Goal: Book appointment/travel/reservation

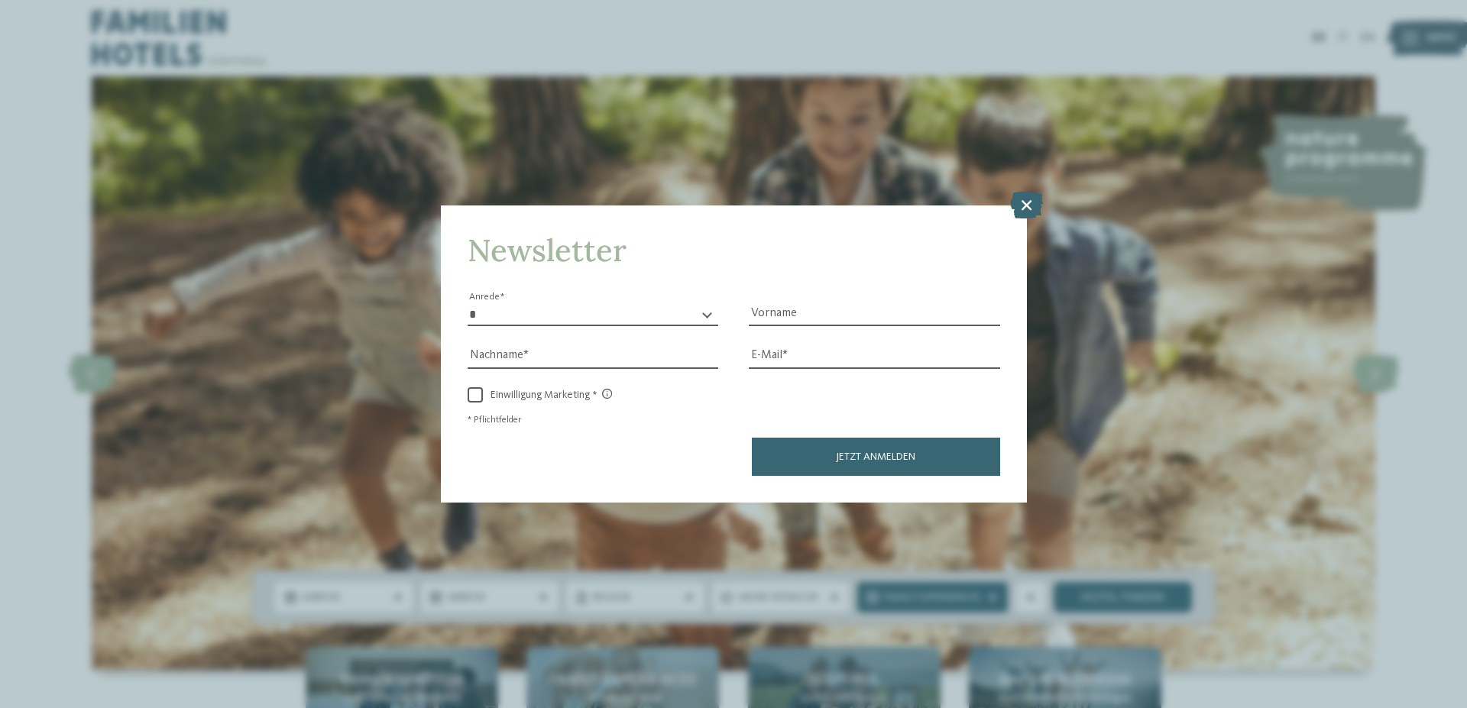
drag, startPoint x: 1026, startPoint y: 207, endPoint x: 1049, endPoint y: 211, distance: 24.0
click at [1025, 207] on icon at bounding box center [1026, 205] width 33 height 27
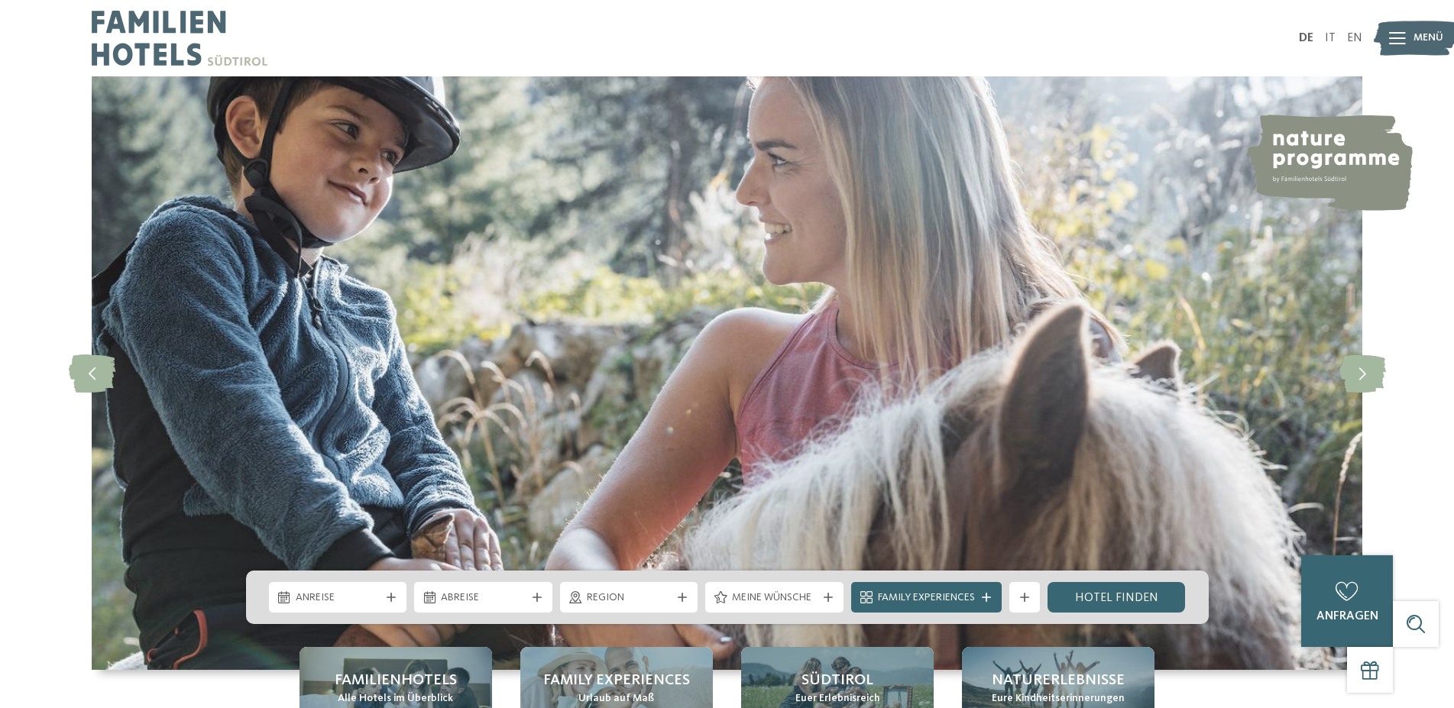
scroll to position [312, 0]
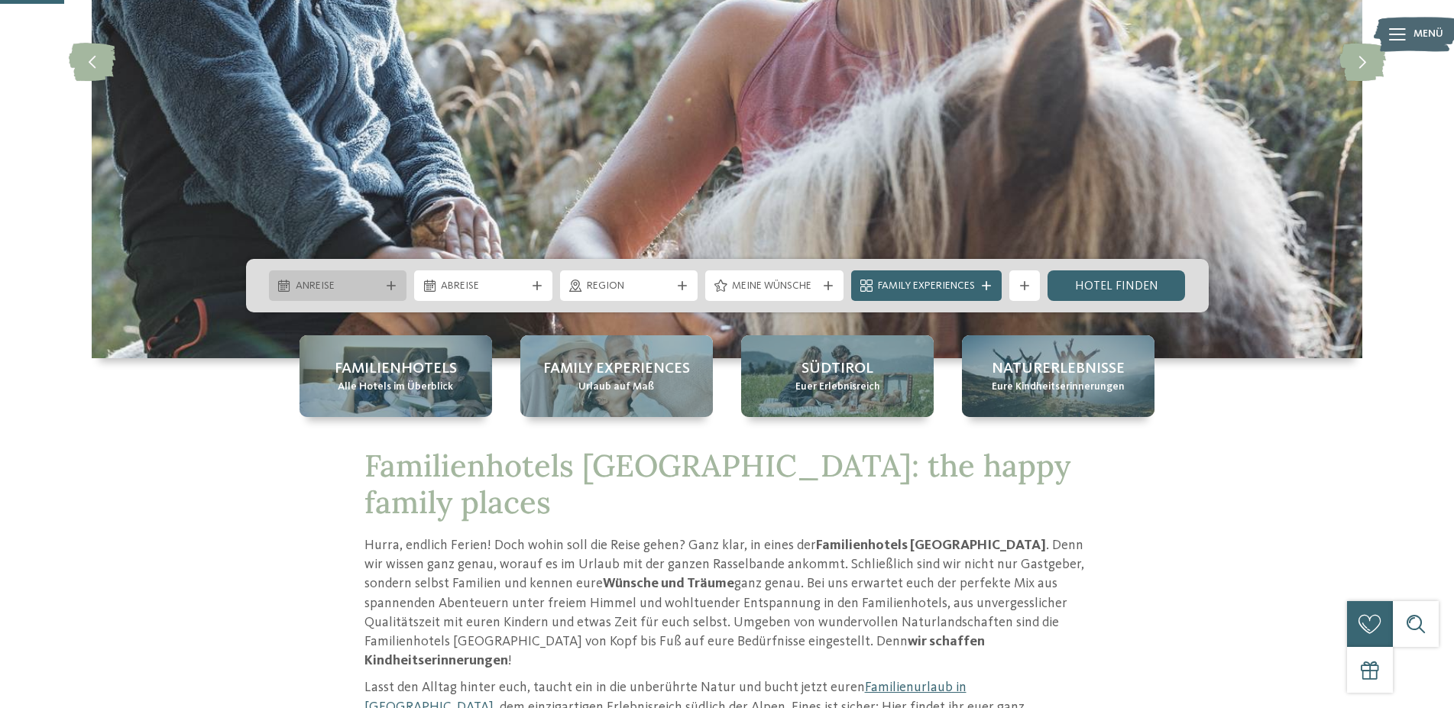
click at [283, 289] on icon at bounding box center [283, 286] width 11 height 12
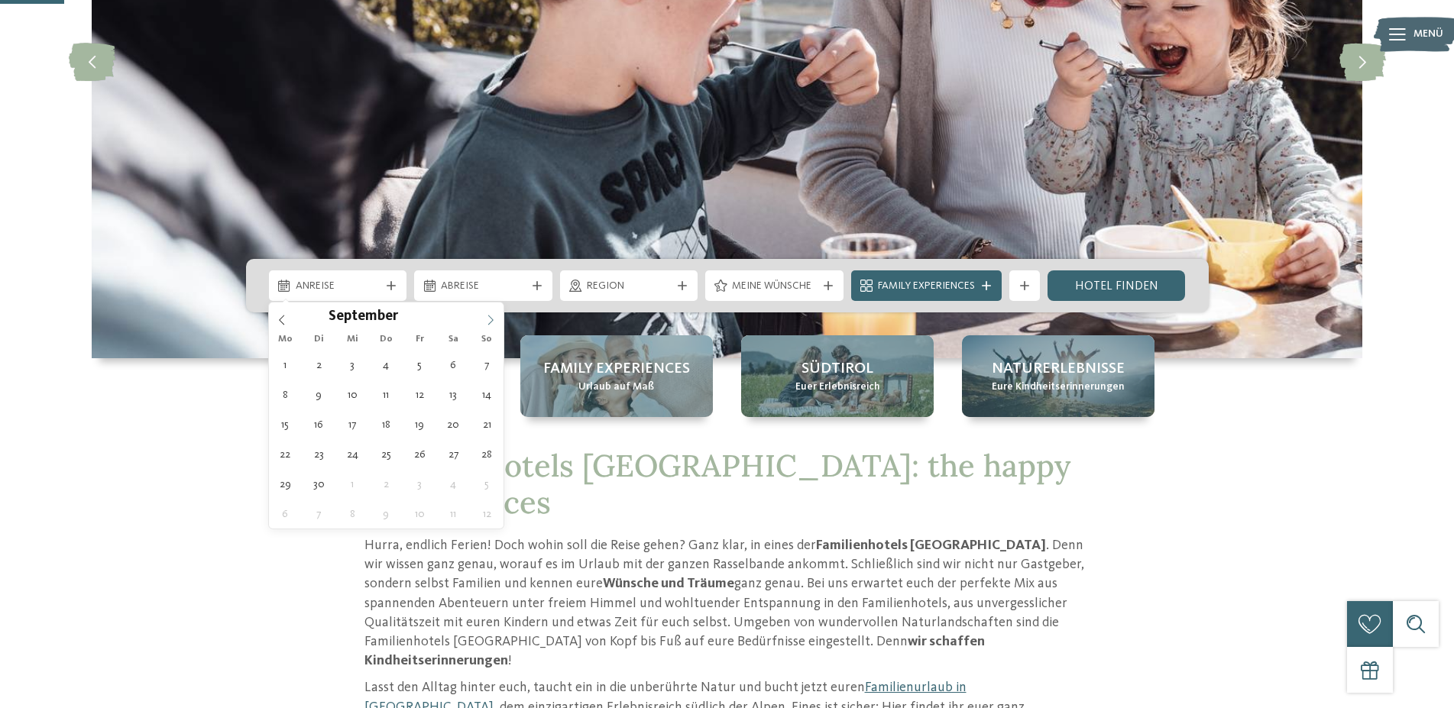
click at [494, 317] on icon at bounding box center [490, 320] width 11 height 11
click at [490, 317] on icon at bounding box center [490, 320] width 5 height 10
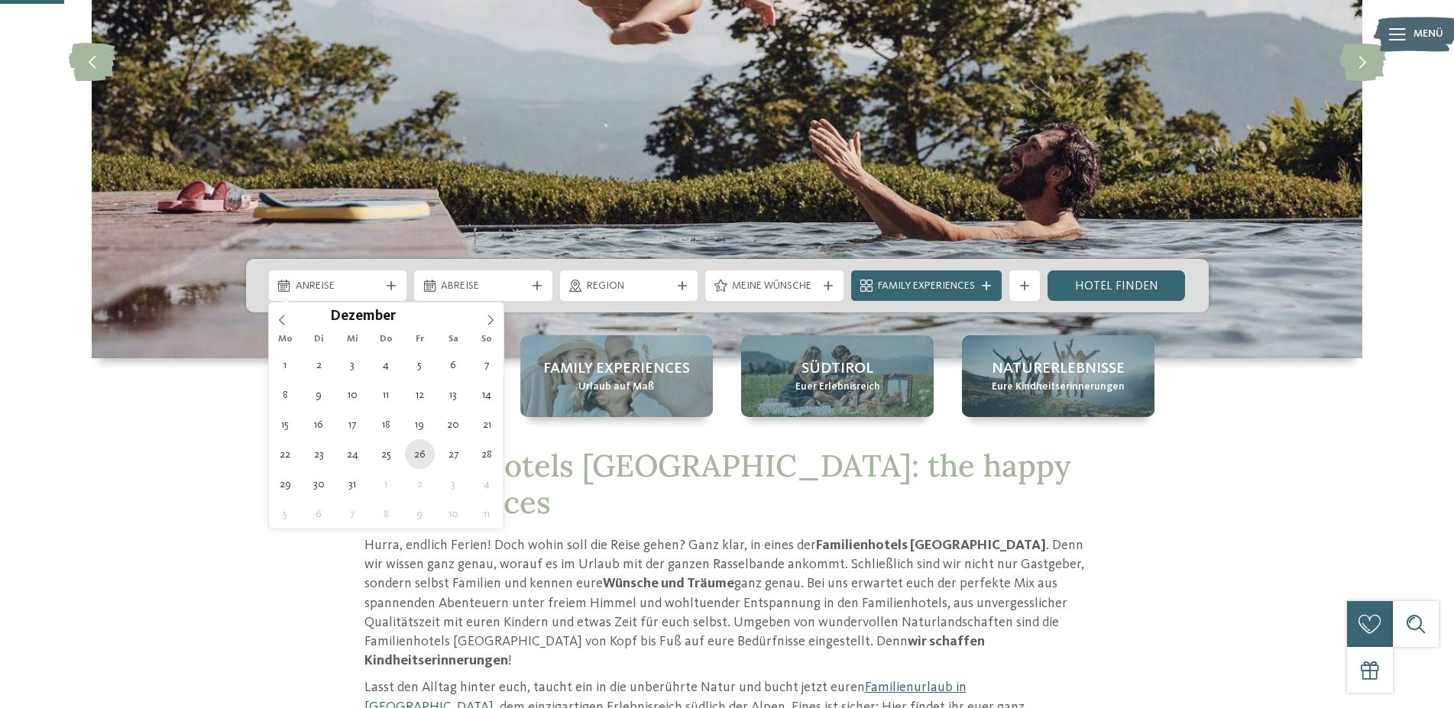
type div "[DATE]"
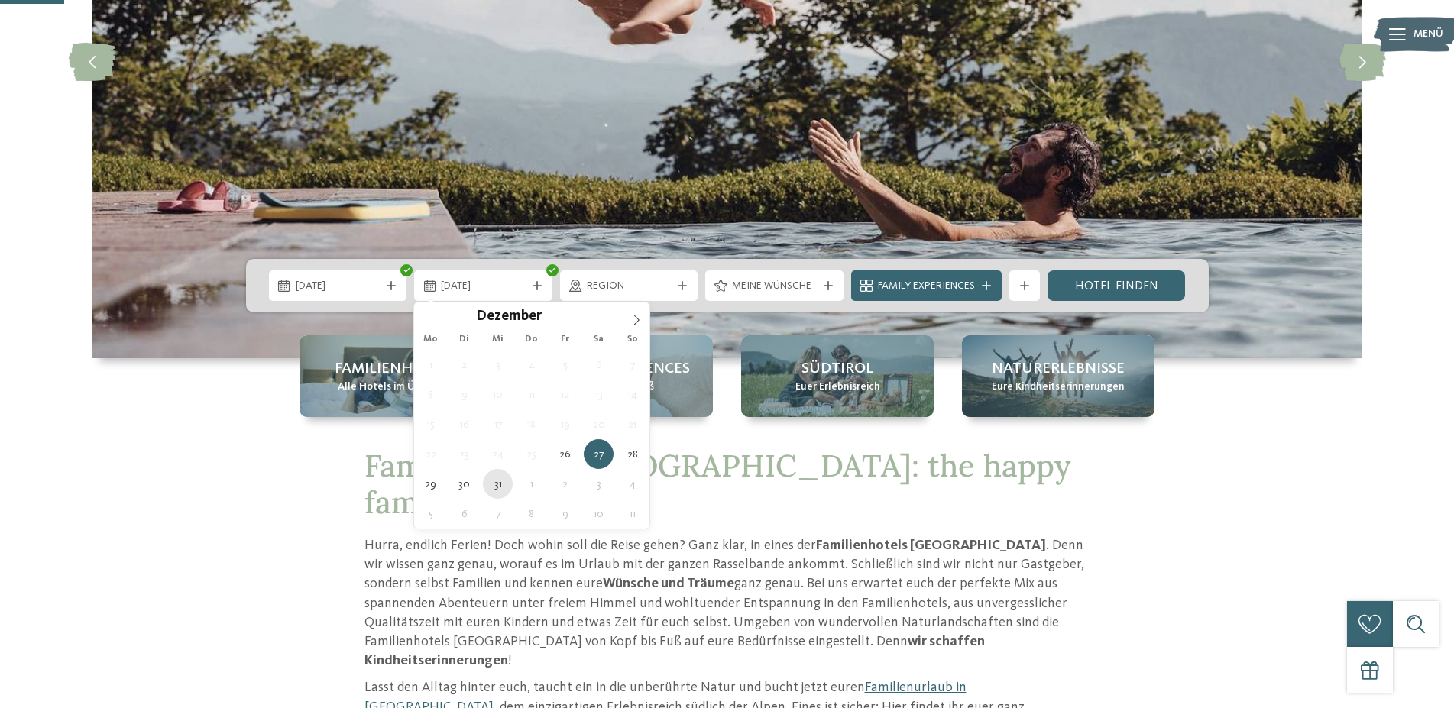
type div "[DATE]"
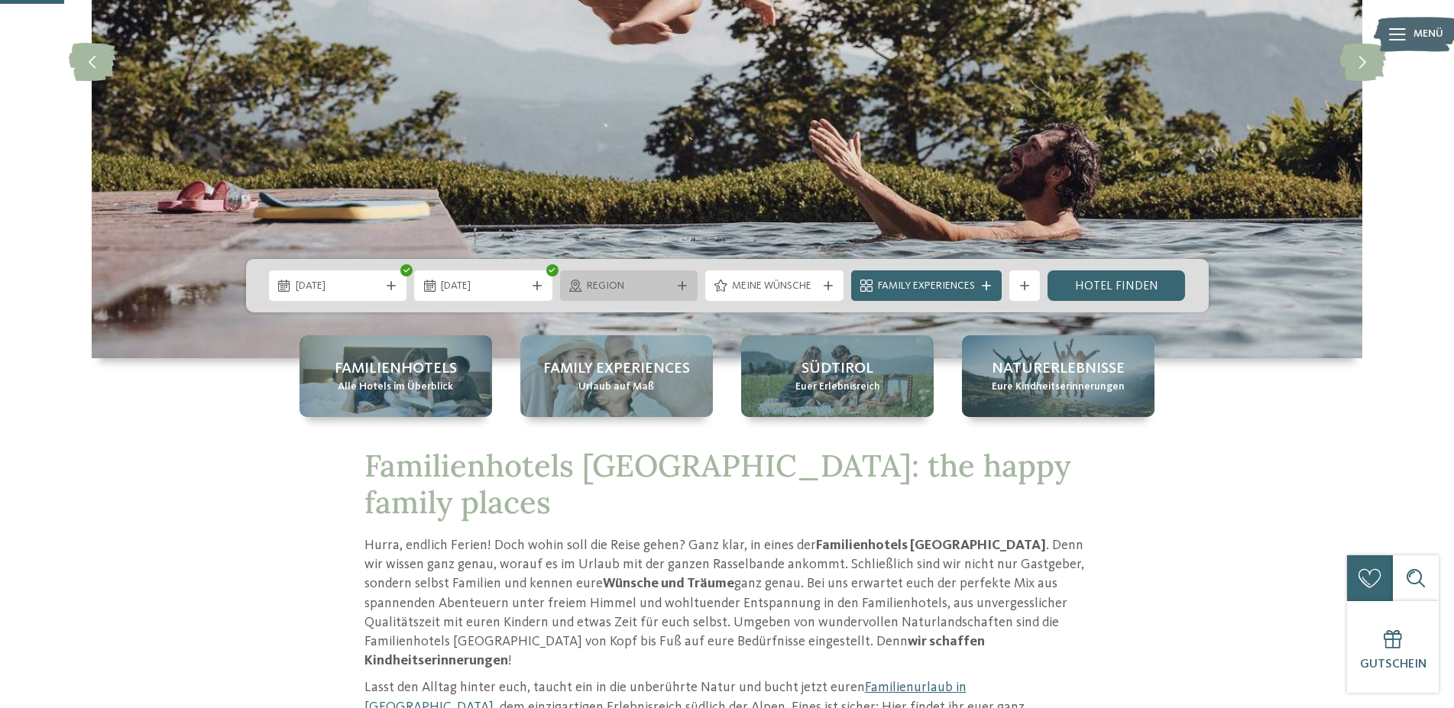
click at [656, 286] on span "Region" at bounding box center [629, 286] width 85 height 15
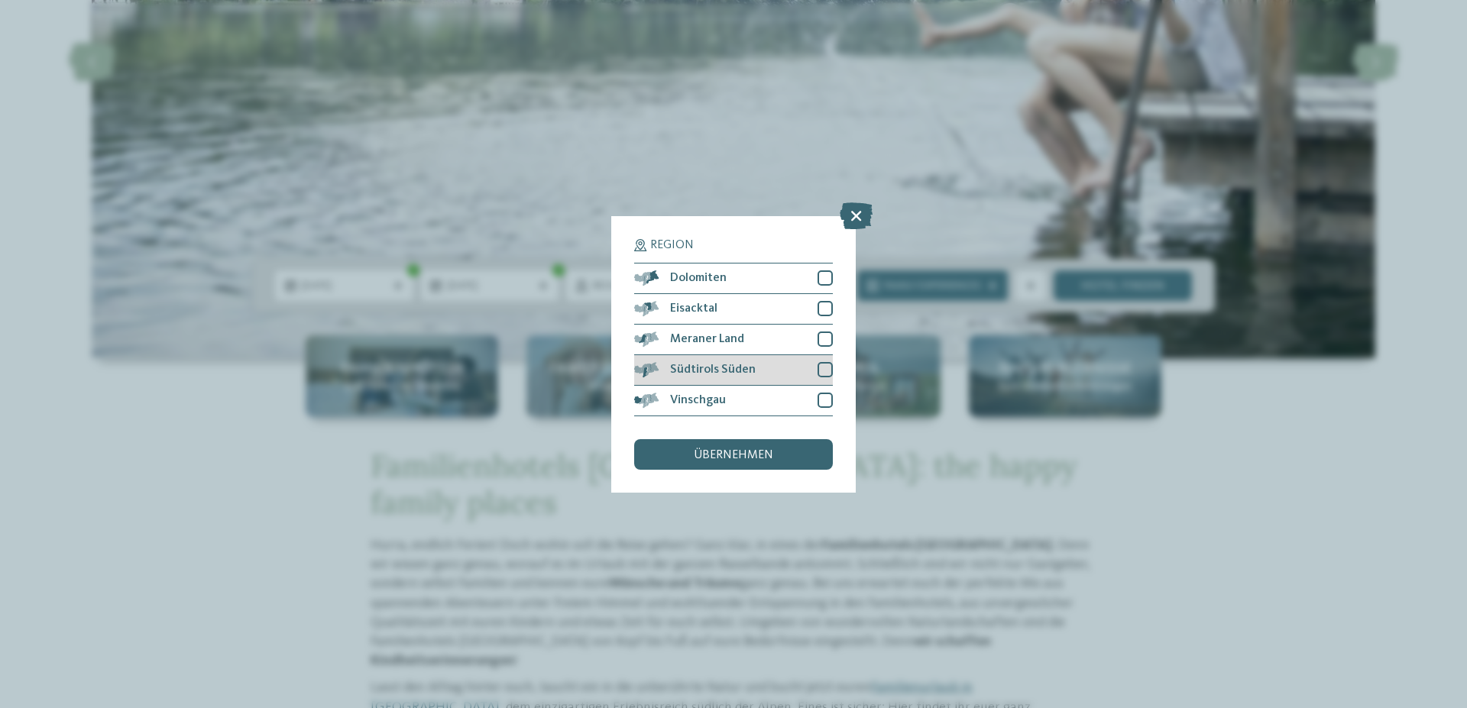
click at [819, 367] on div at bounding box center [824, 369] width 15 height 15
click at [821, 335] on div at bounding box center [824, 338] width 15 height 15
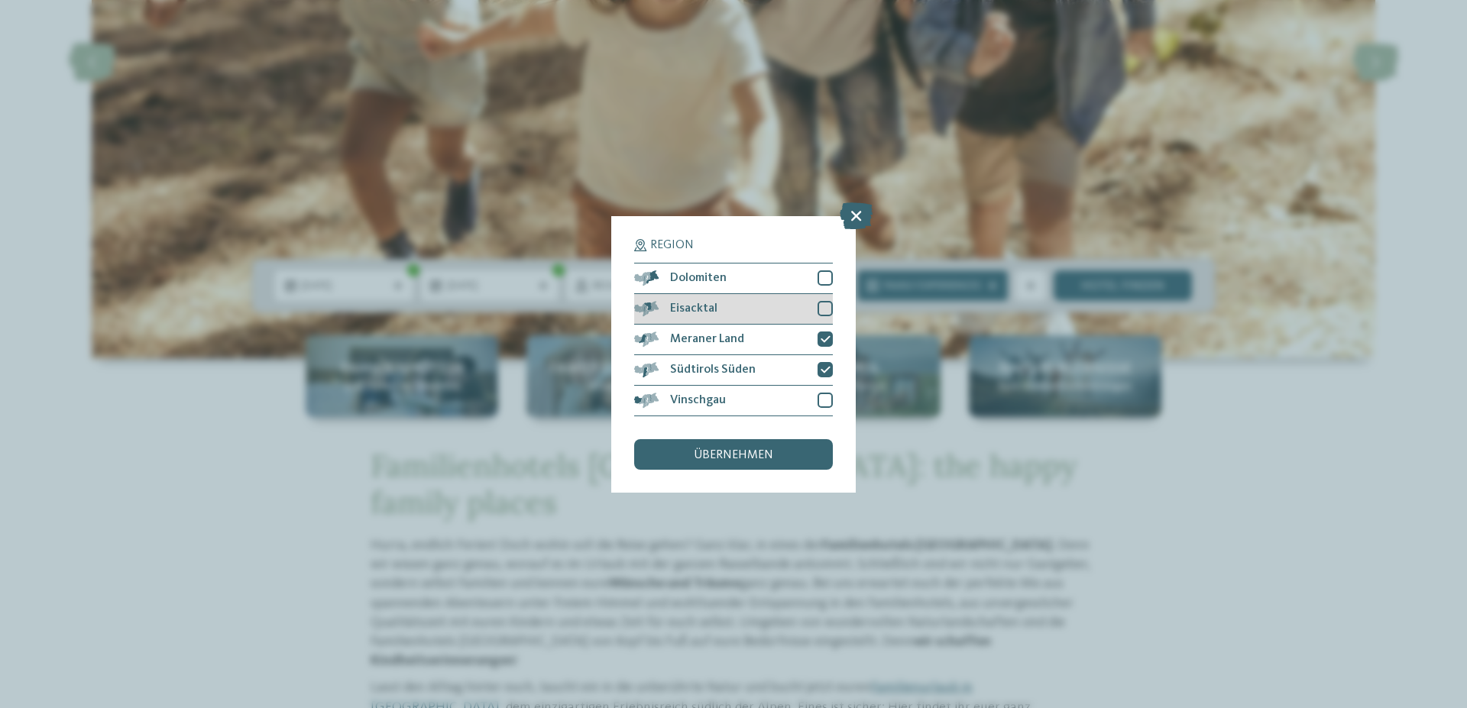
click at [820, 309] on div at bounding box center [824, 308] width 15 height 15
click at [821, 277] on div at bounding box center [824, 277] width 15 height 15
click at [826, 394] on div at bounding box center [824, 400] width 15 height 15
click at [747, 461] on span "übernehmen" at bounding box center [733, 455] width 79 height 12
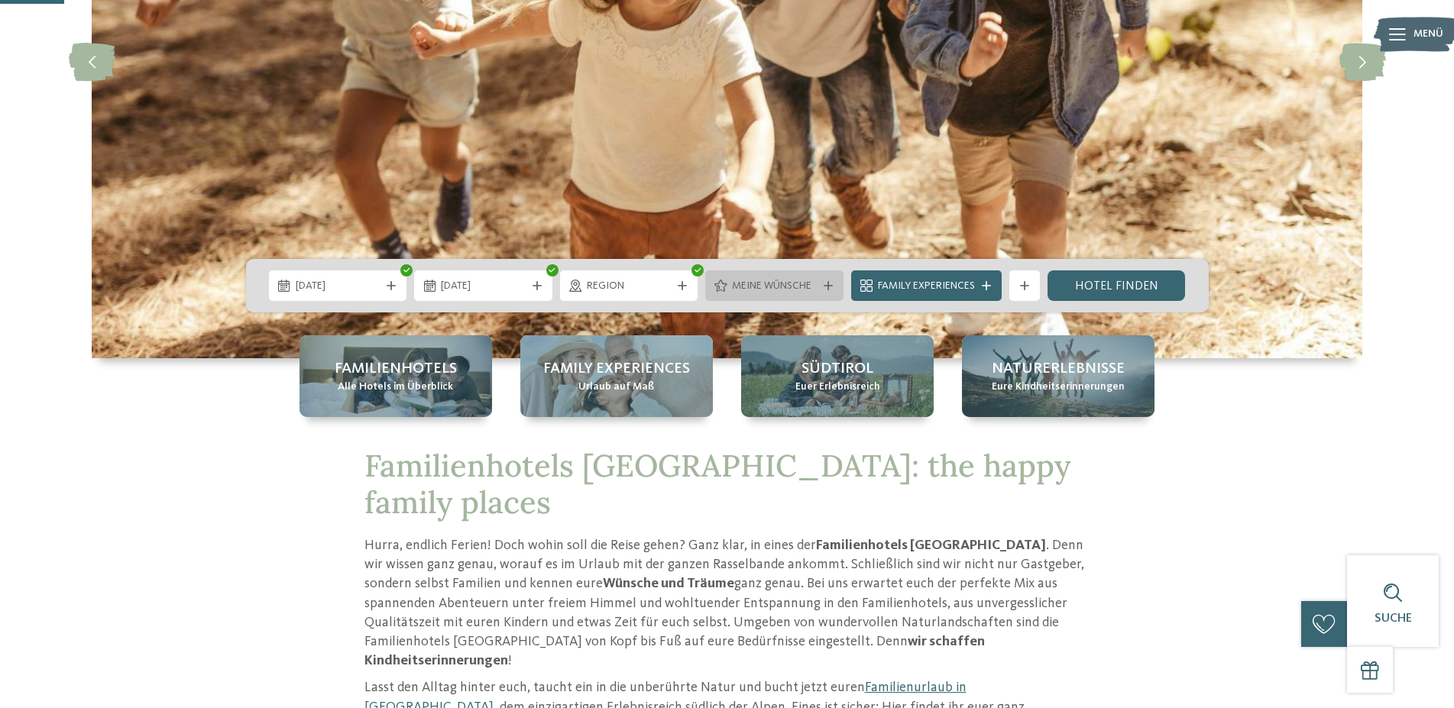
click at [808, 282] on span "Meine Wünsche" at bounding box center [774, 286] width 85 height 15
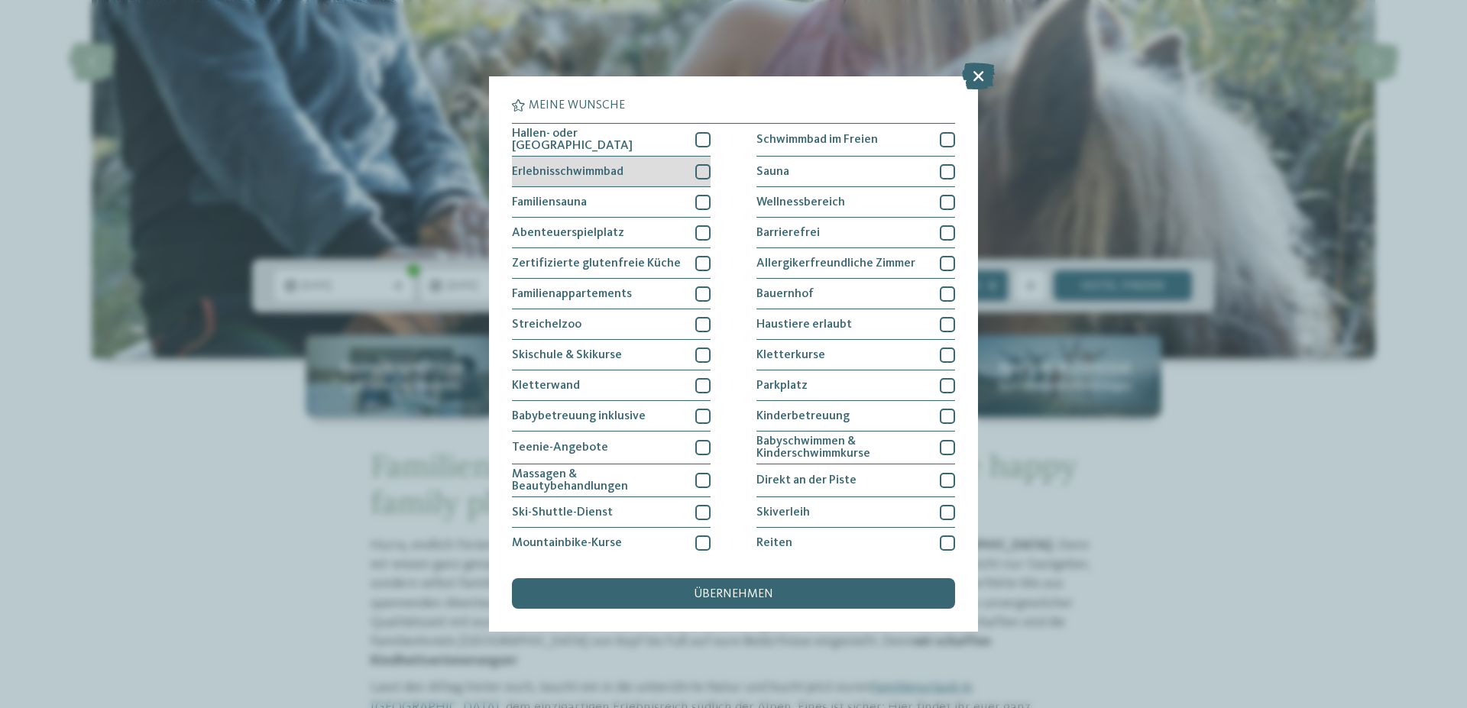
click at [704, 166] on div at bounding box center [702, 171] width 15 height 15
click at [700, 138] on div at bounding box center [702, 139] width 15 height 15
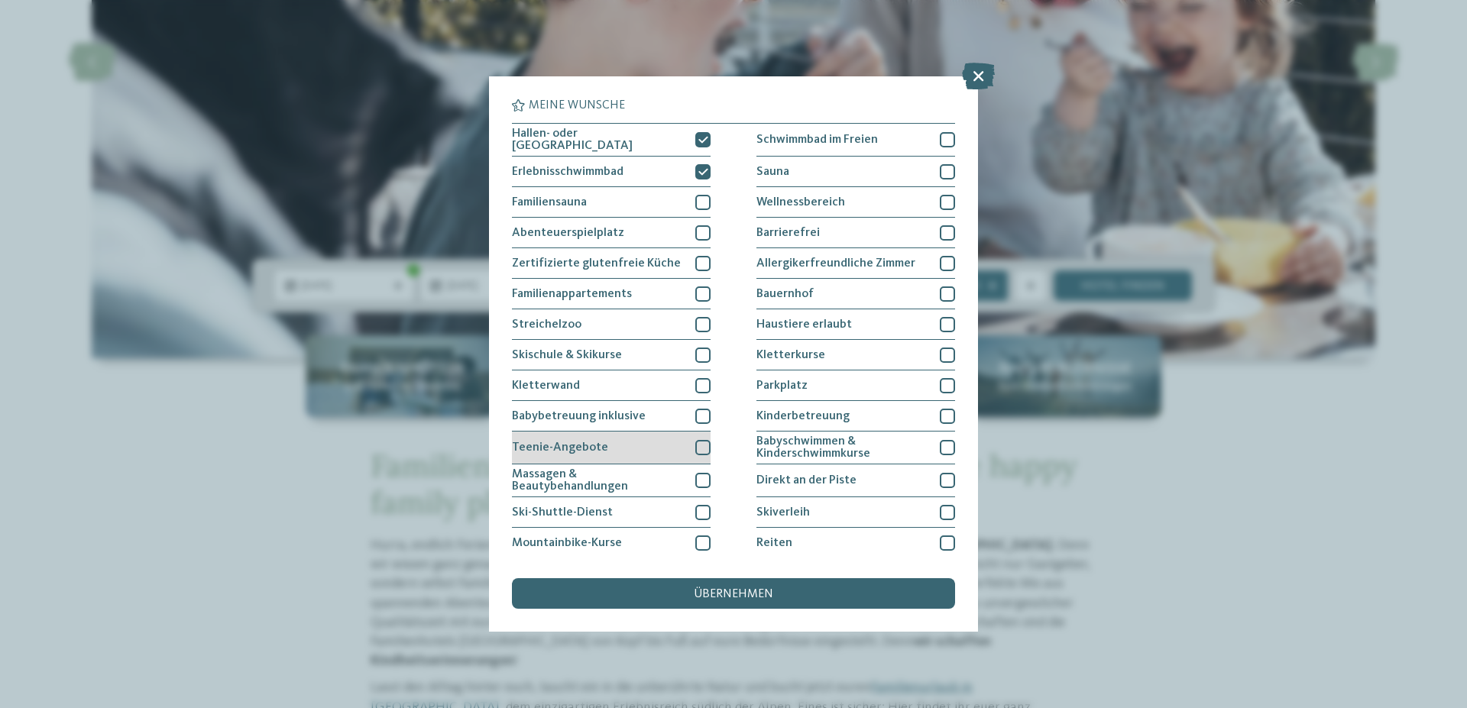
click at [697, 445] on div at bounding box center [702, 447] width 15 height 15
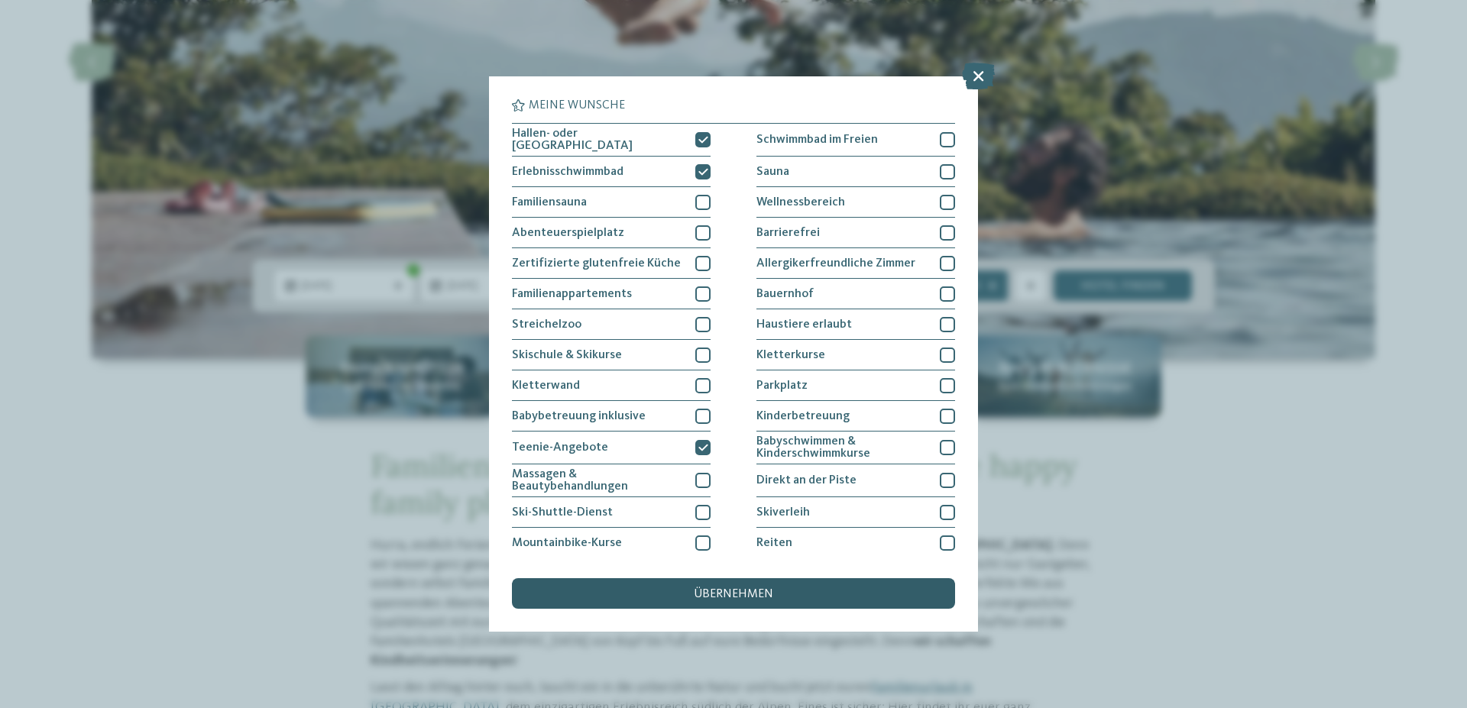
click at [723, 591] on span "übernehmen" at bounding box center [733, 594] width 79 height 12
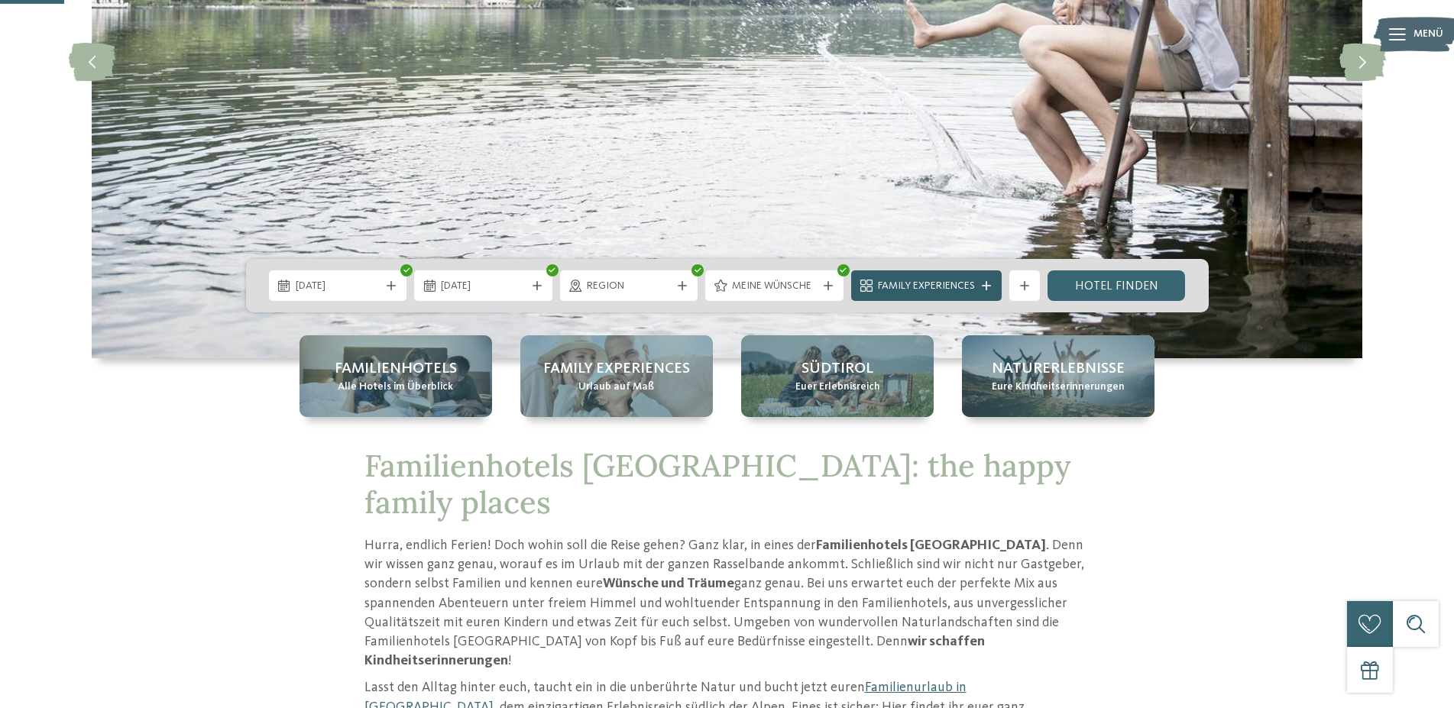
click at [952, 286] on span "Family Experiences" at bounding box center [926, 286] width 97 height 15
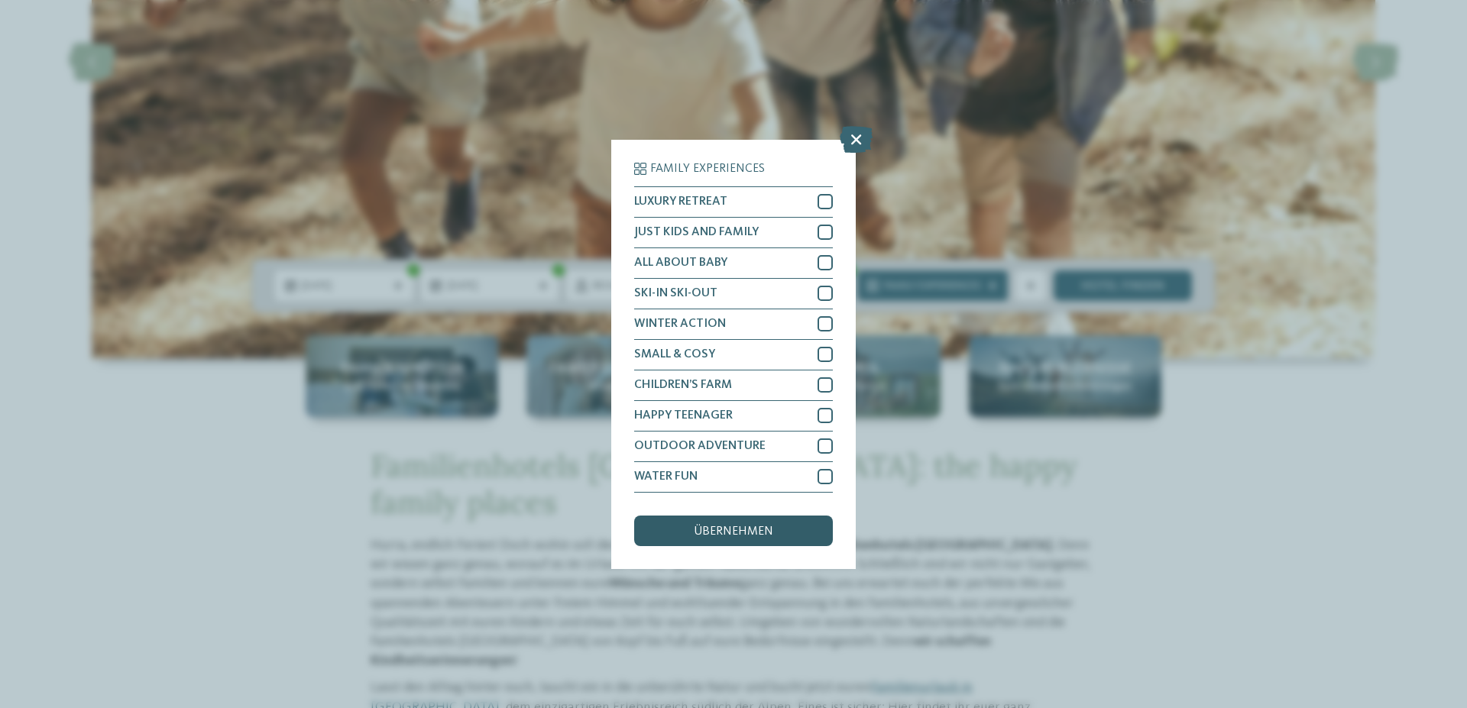
click at [720, 532] on span "übernehmen" at bounding box center [733, 531] width 79 height 12
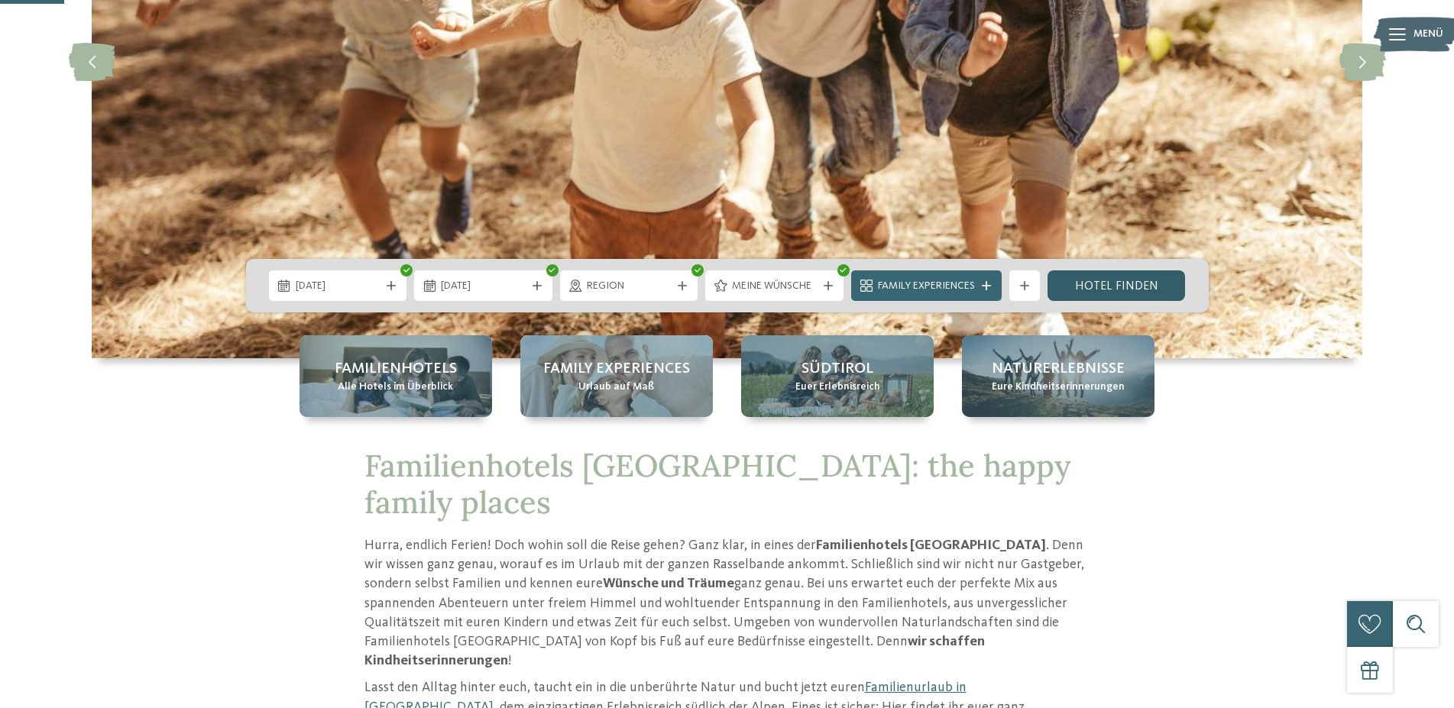
click at [1091, 279] on link "Hotel finden" at bounding box center [1116, 285] width 138 height 31
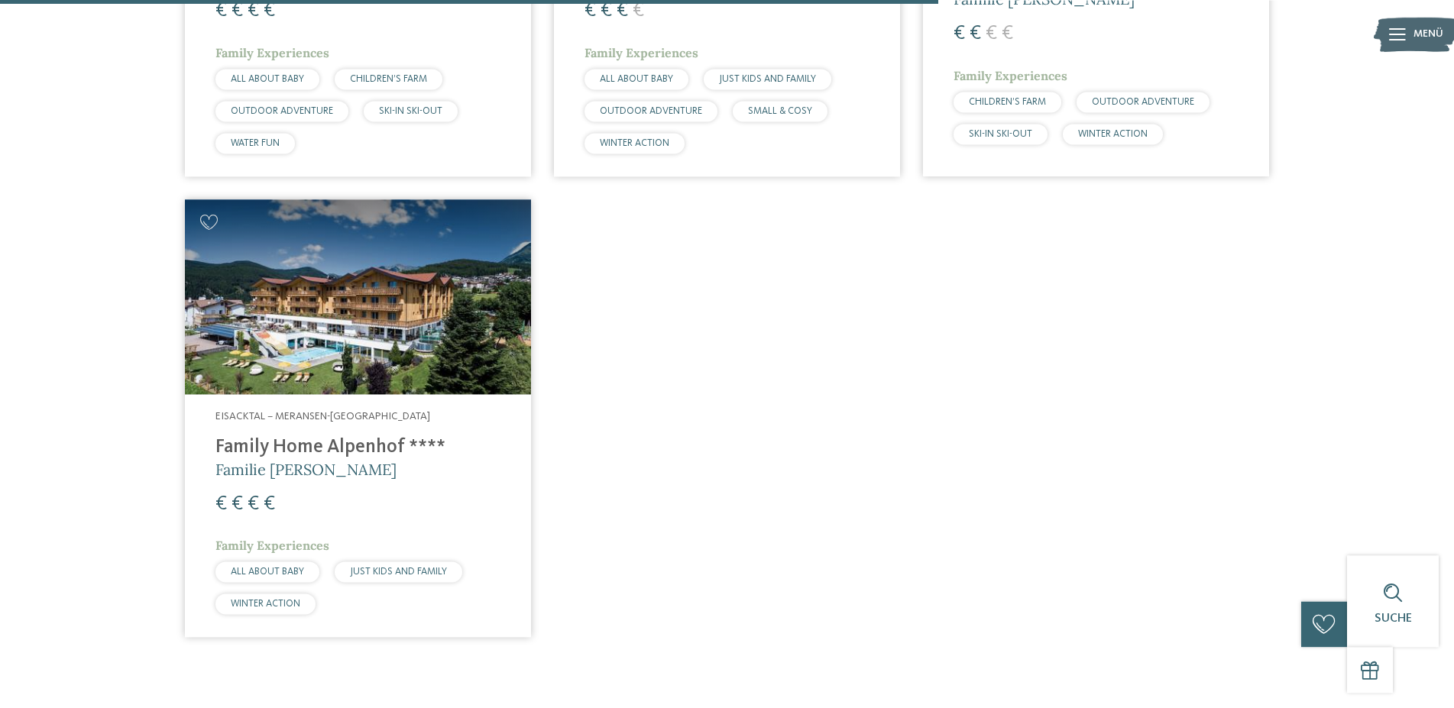
scroll to position [1473, 0]
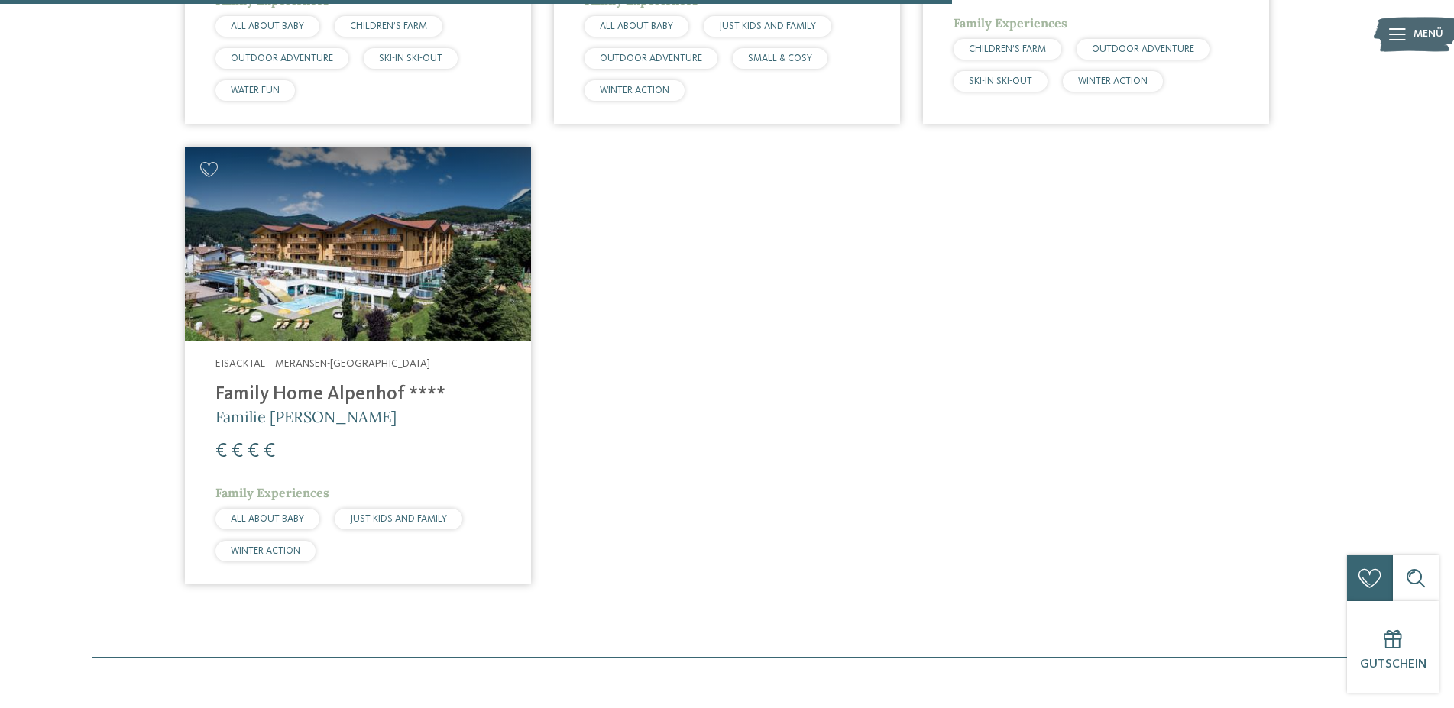
click at [325, 370] on address "Eisacktal – Meransen-[GEOGRAPHIC_DATA]" at bounding box center [357, 364] width 285 height 15
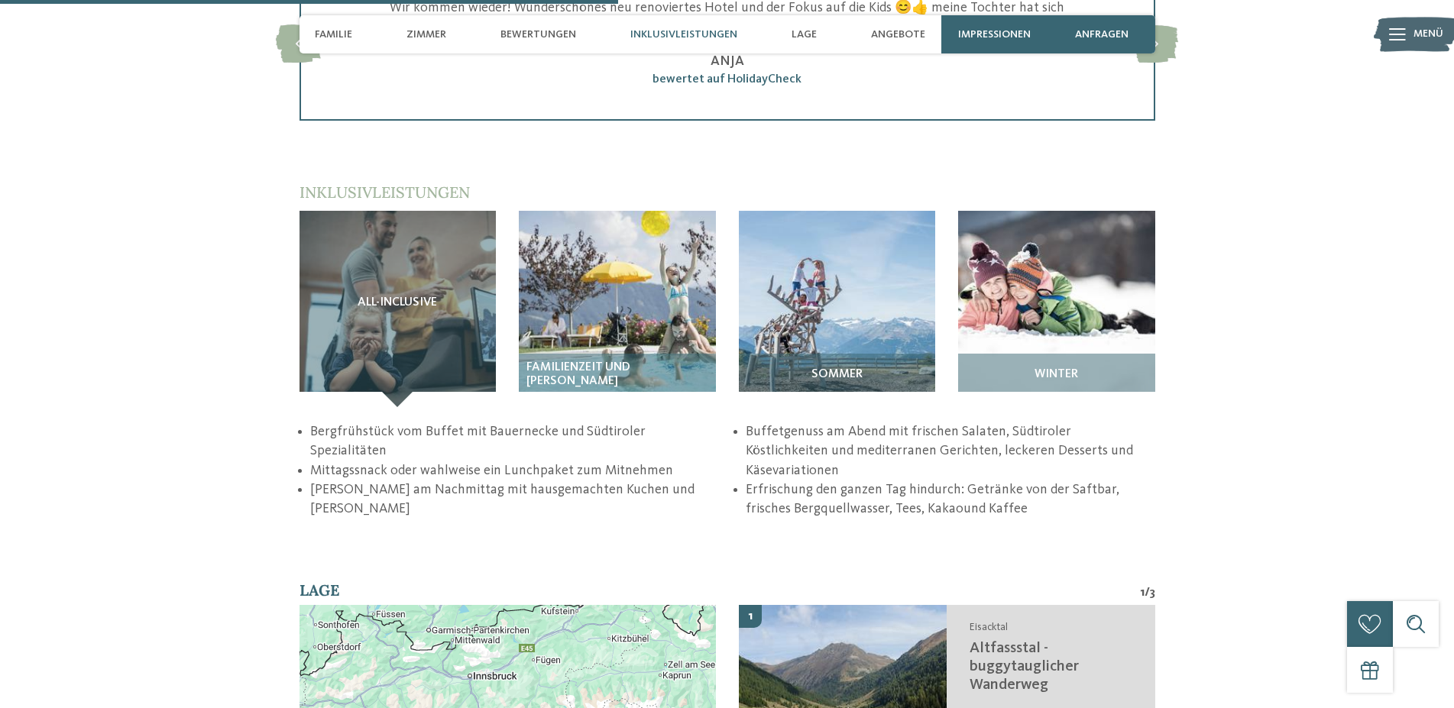
scroll to position [2337, 0]
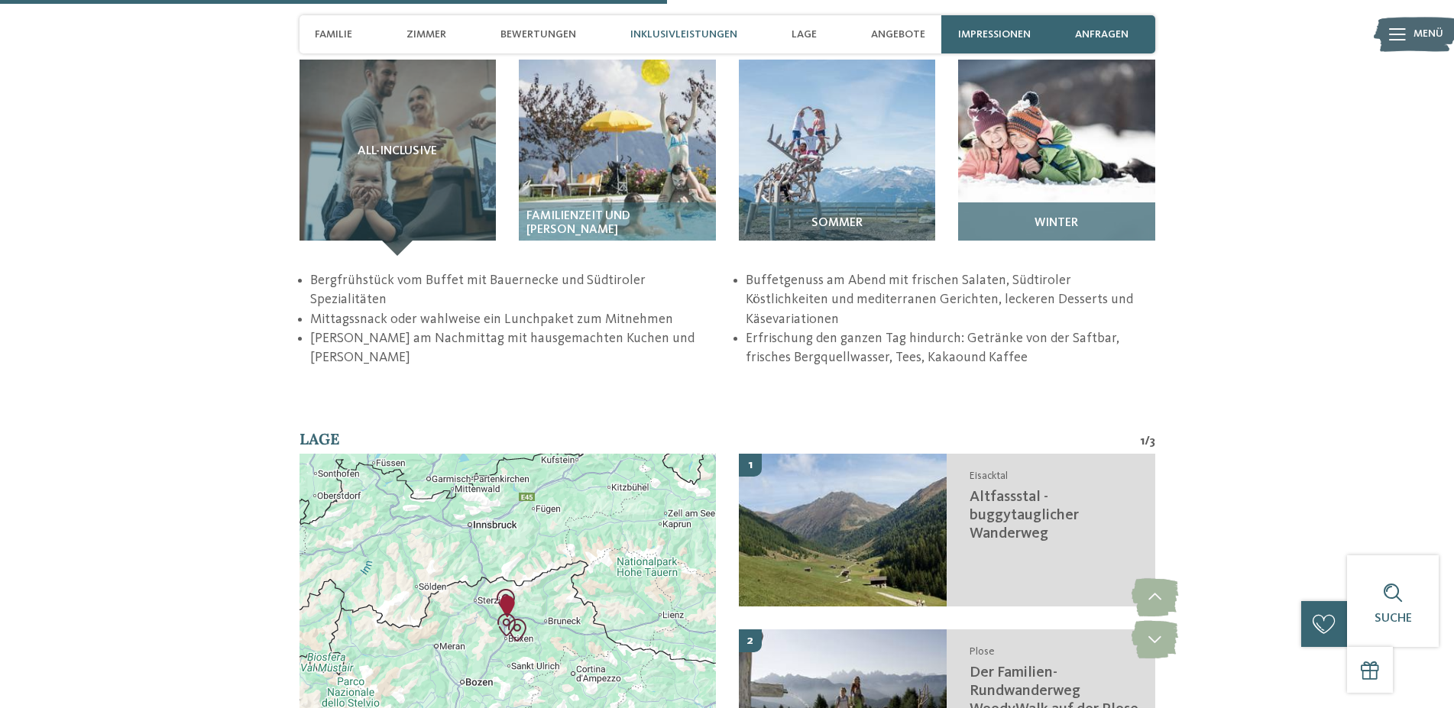
click at [1059, 209] on div "Winter" at bounding box center [1056, 228] width 197 height 53
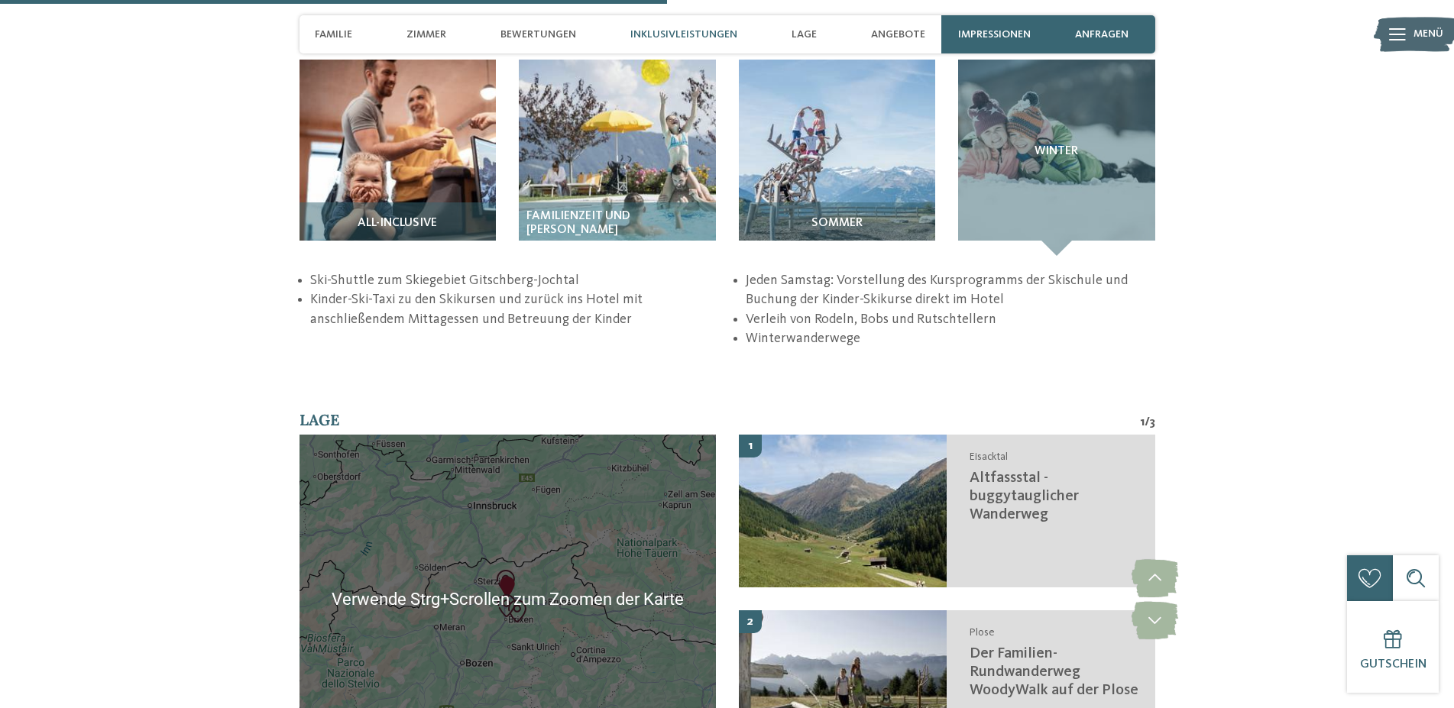
click at [503, 571] on img "Altfassstal - buggytauglicher Wanderweg" at bounding box center [505, 581] width 23 height 23
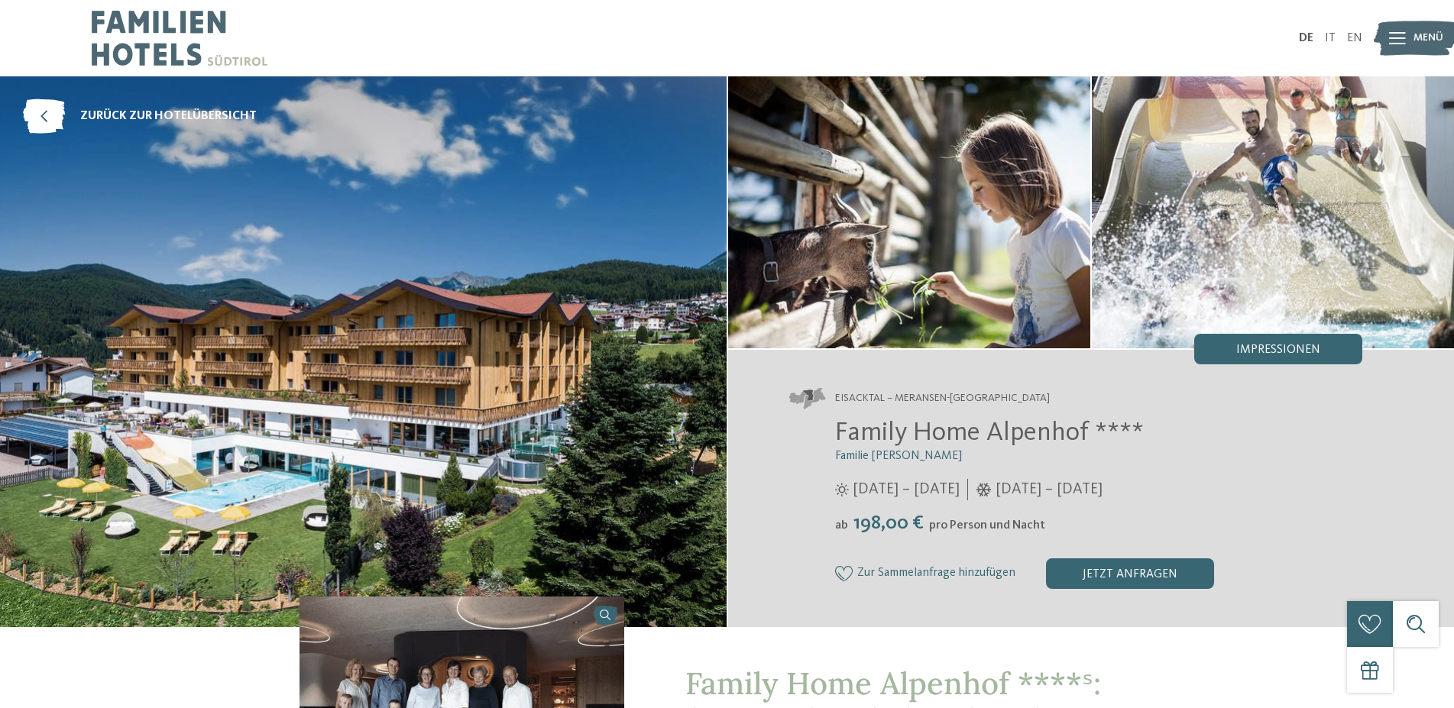
scroll to position [234, 0]
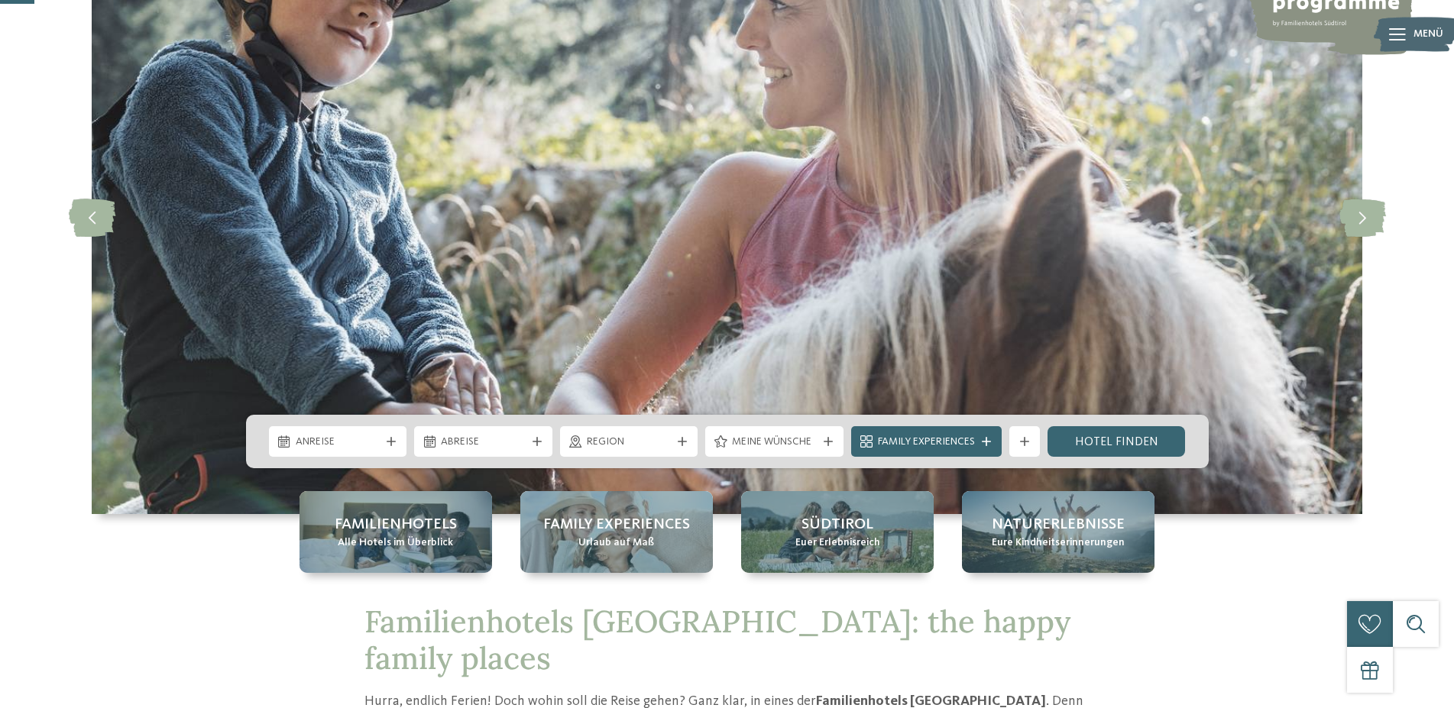
scroll to position [156, 0]
